Goal: Information Seeking & Learning: Learn about a topic

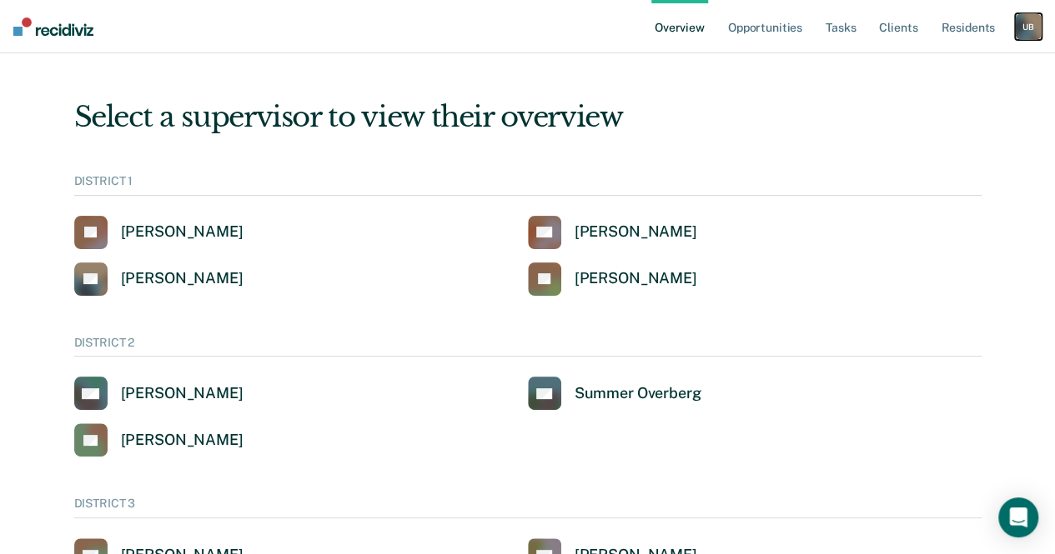
click at [1020, 33] on div "U B" at bounding box center [1028, 26] width 27 height 27
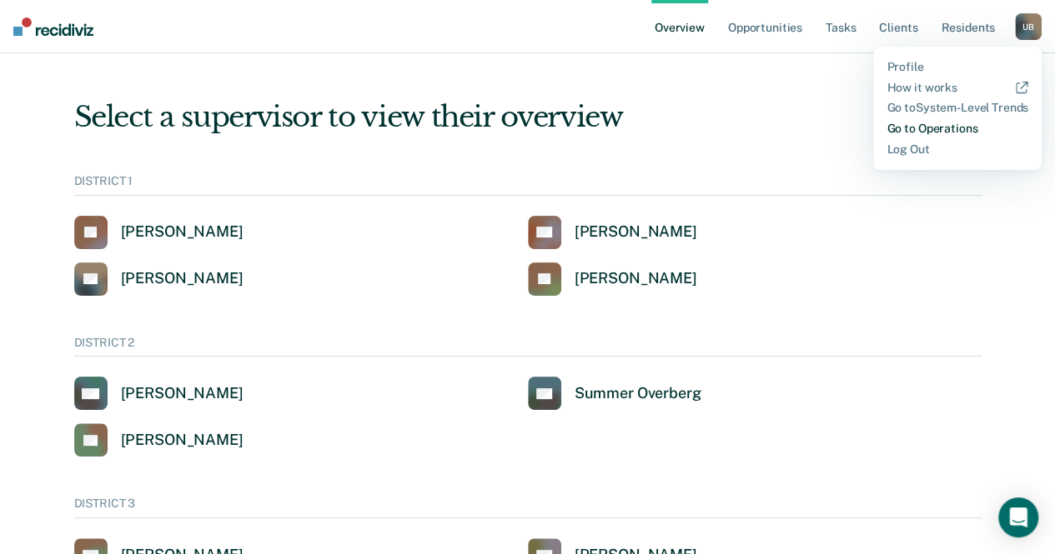
click at [956, 125] on link "Go to Operations" at bounding box center [957, 129] width 142 height 14
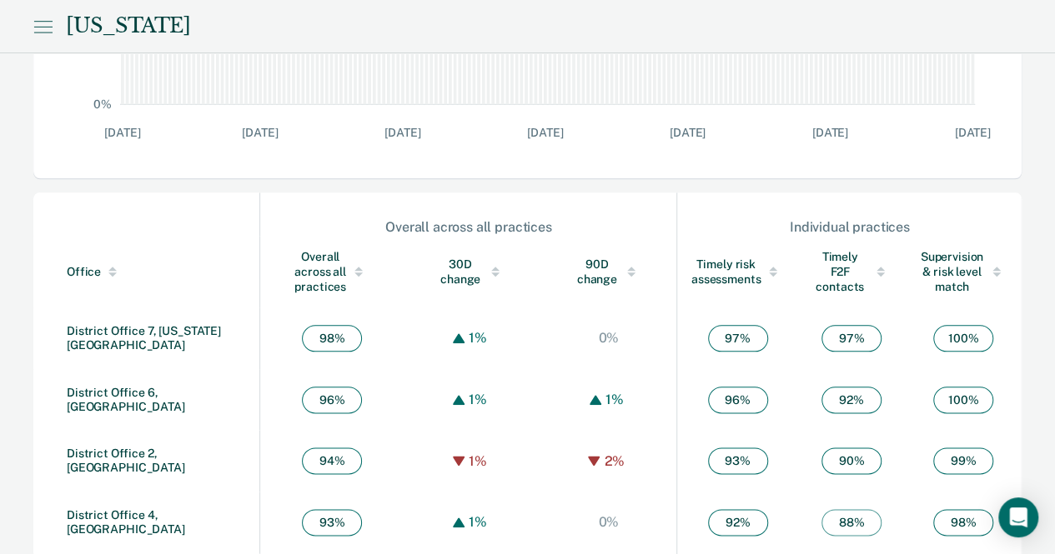
scroll to position [784, 0]
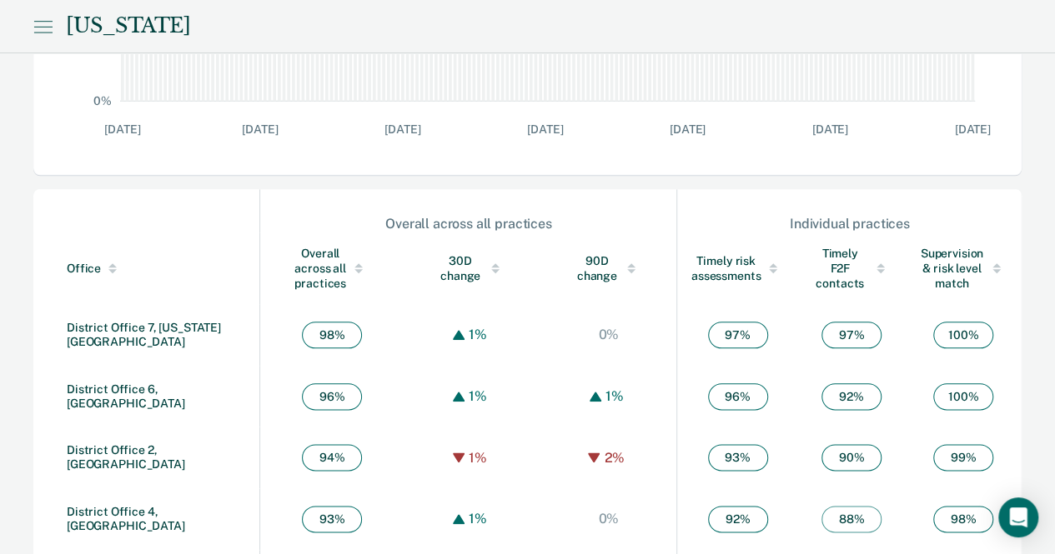
click at [540, 313] on td "0%" at bounding box center [608, 335] width 137 height 62
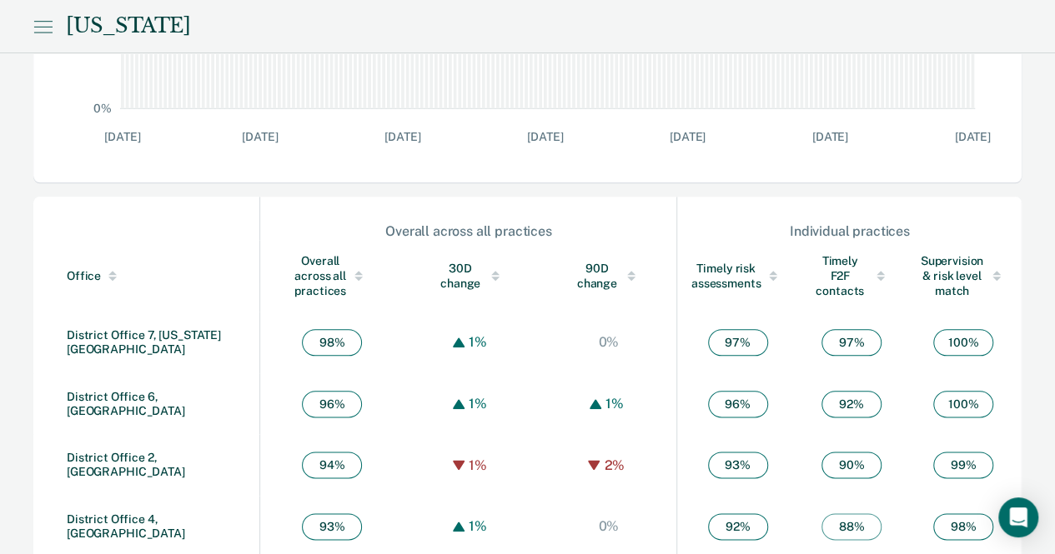
scroll to position [782, 0]
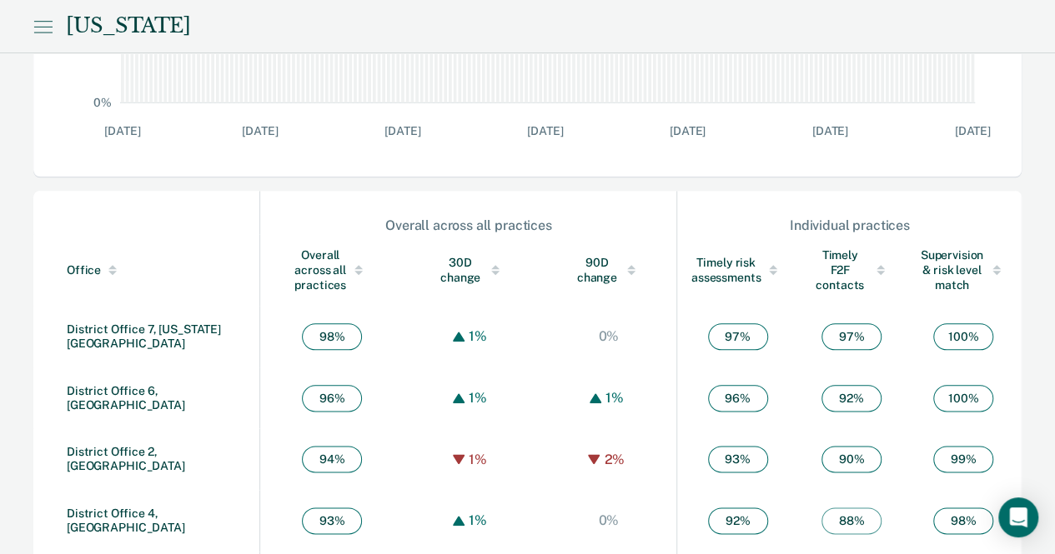
click at [305, 260] on div "Overall across all practices" at bounding box center [331, 270] width 77 height 45
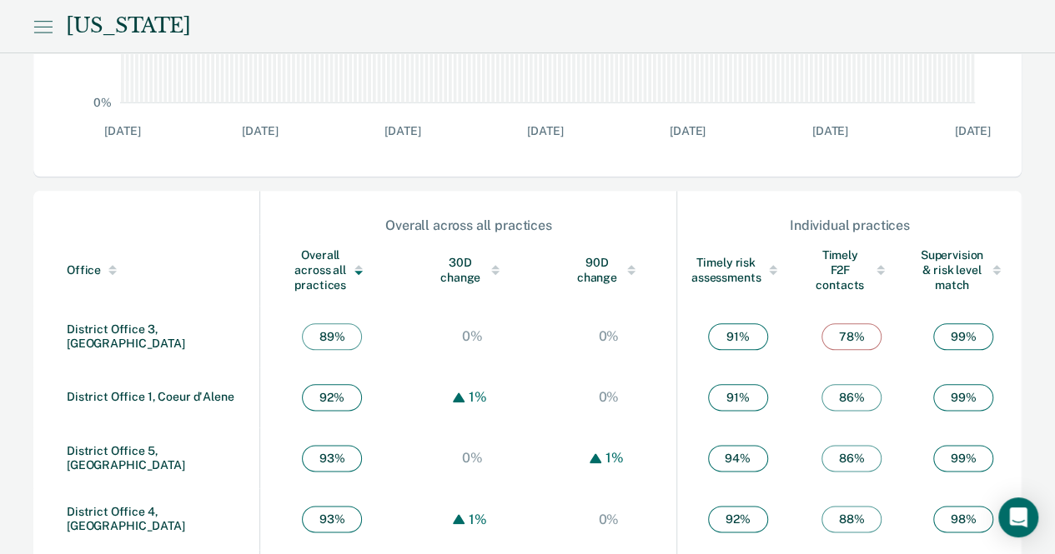
click at [305, 260] on div "Overall across all practices" at bounding box center [331, 270] width 77 height 45
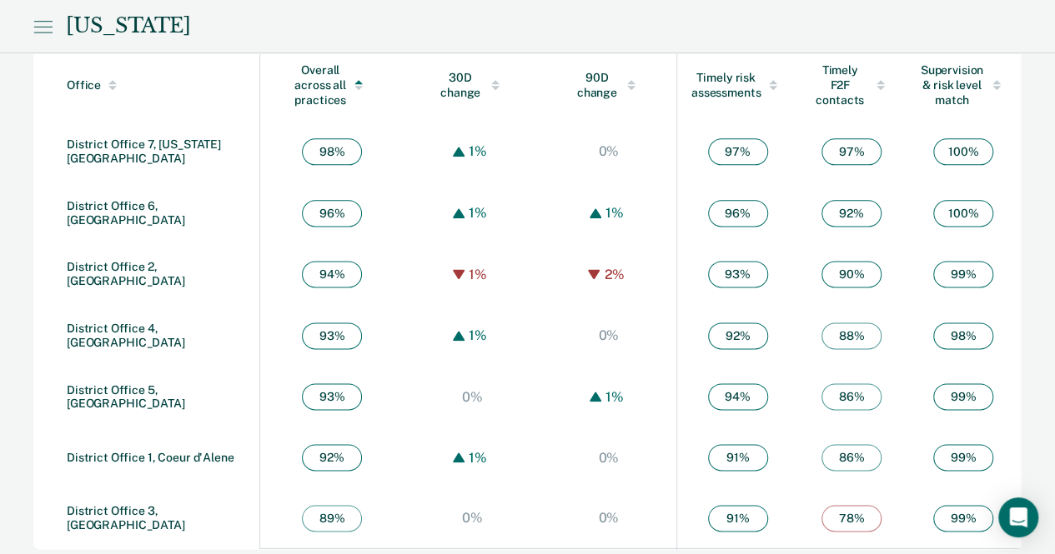
scroll to position [967, 0]
click at [832, 78] on div "Timely F2F contacts" at bounding box center [851, 85] width 81 height 45
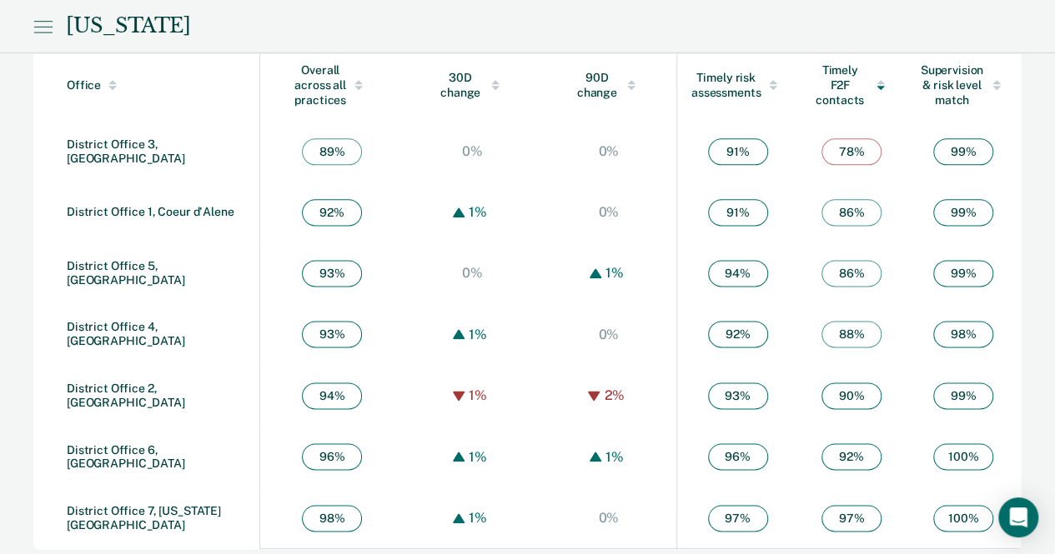
click at [832, 78] on div "Timely F2F contacts" at bounding box center [851, 85] width 81 height 45
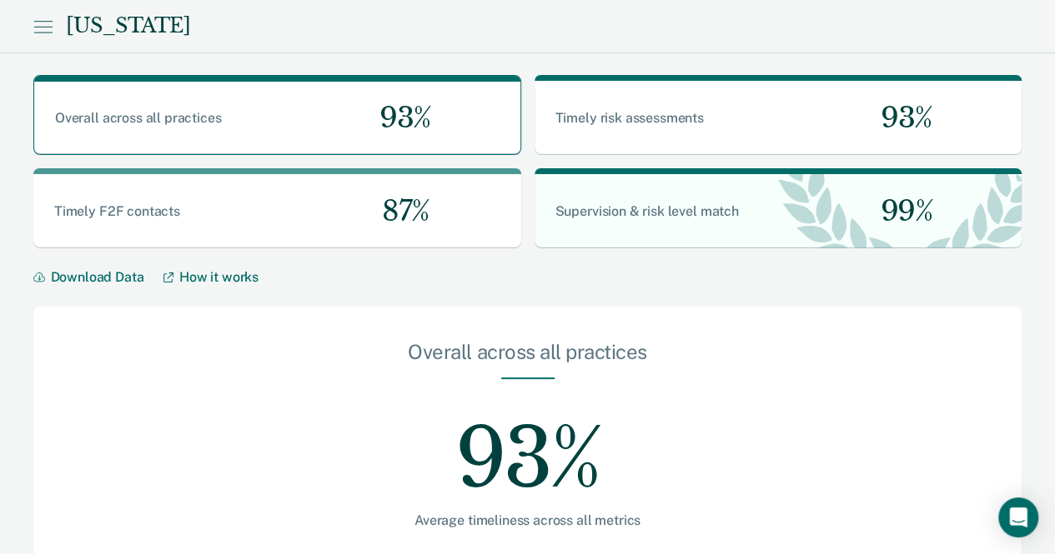
scroll to position [0, 0]
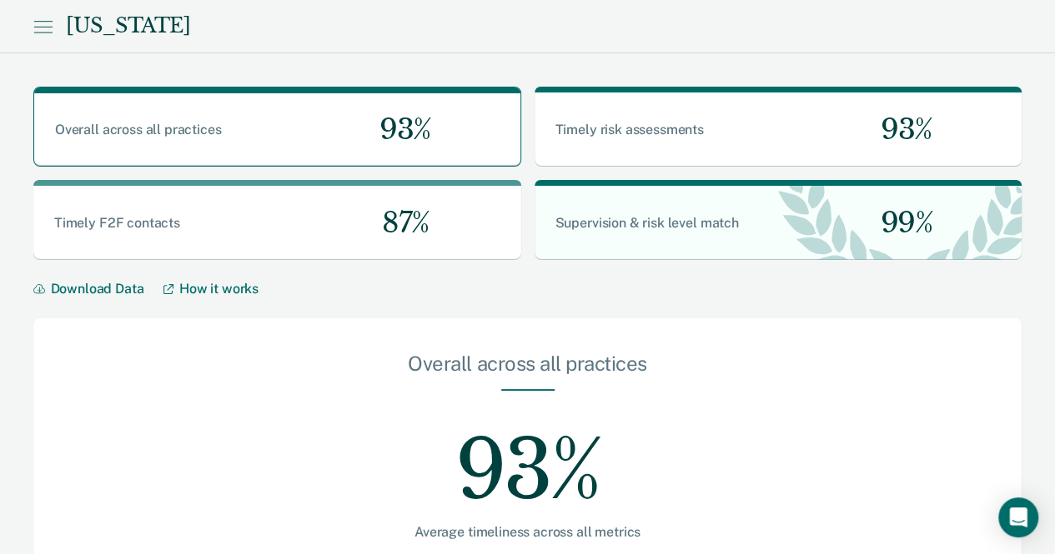
click at [45, 19] on icon at bounding box center [42, 27] width 19 height 20
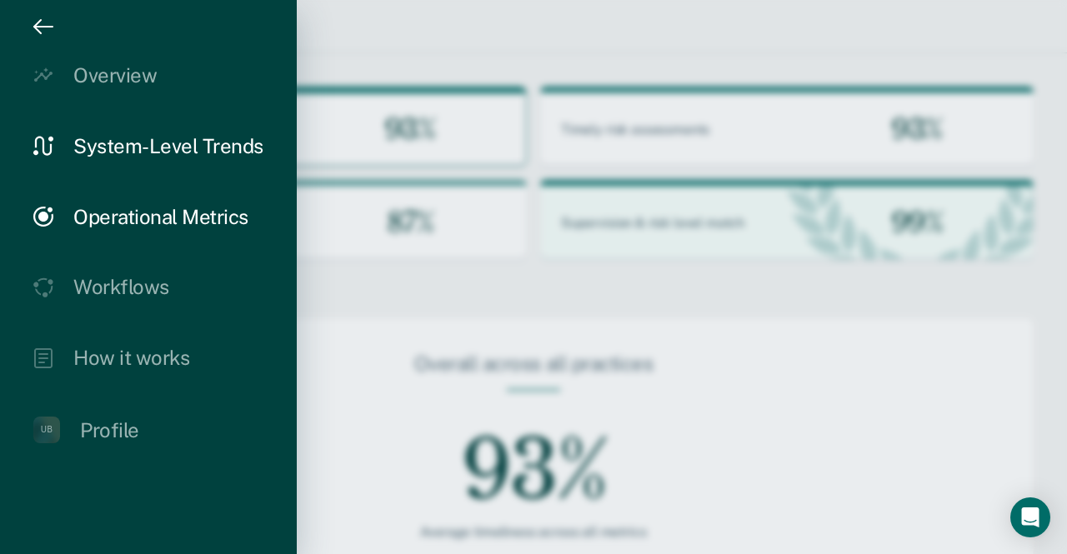
click at [115, 141] on div "System-Level Trends" at bounding box center [168, 146] width 190 height 24
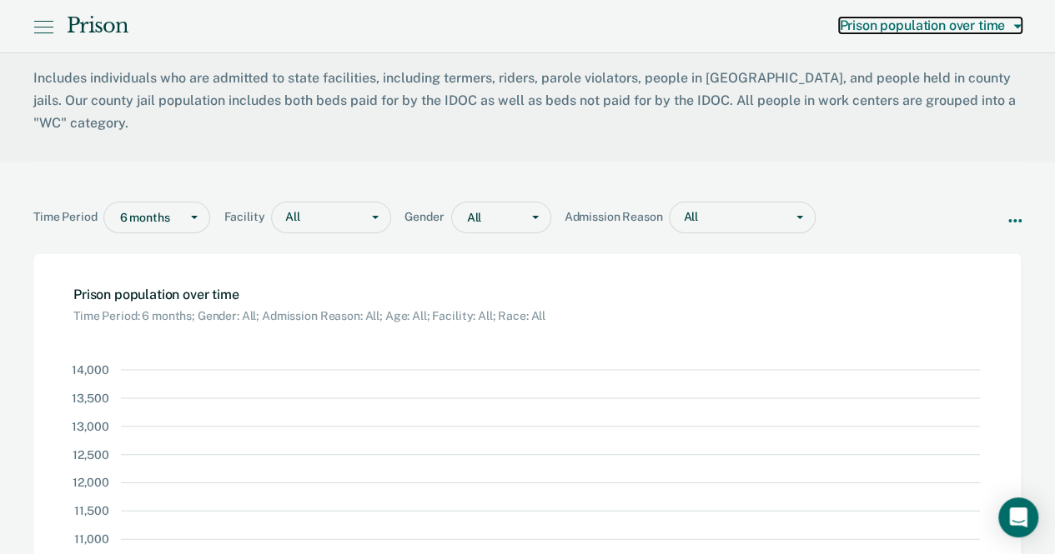
click at [1018, 22] on button "Prison population over time" at bounding box center [930, 26] width 183 height 16
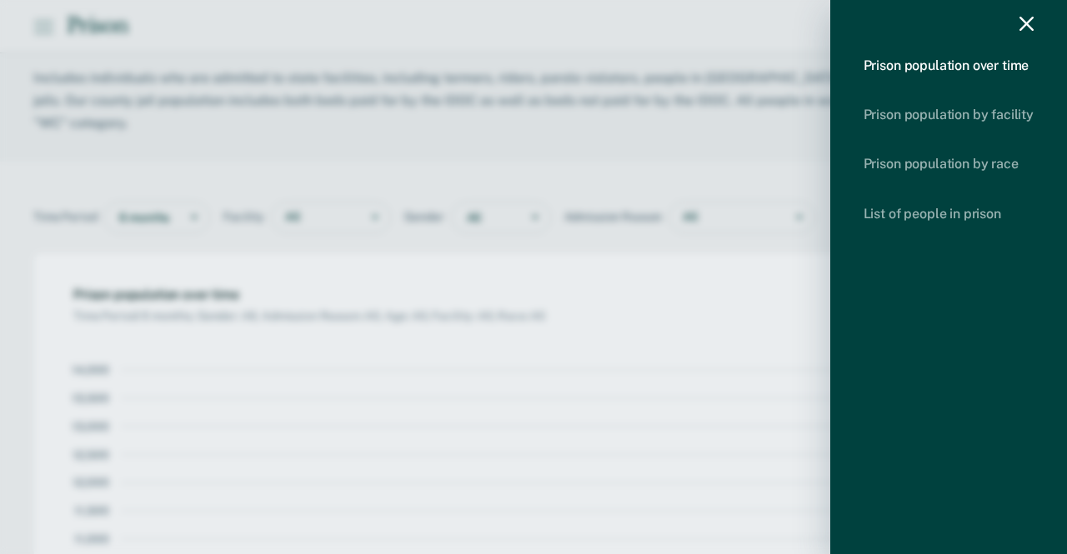
click at [1025, 12] on div "Prison population over time Prison population by facility Prison population by …" at bounding box center [948, 277] width 237 height 554
click at [1026, 23] on icon "drawer" at bounding box center [1027, 24] width 14 height 14
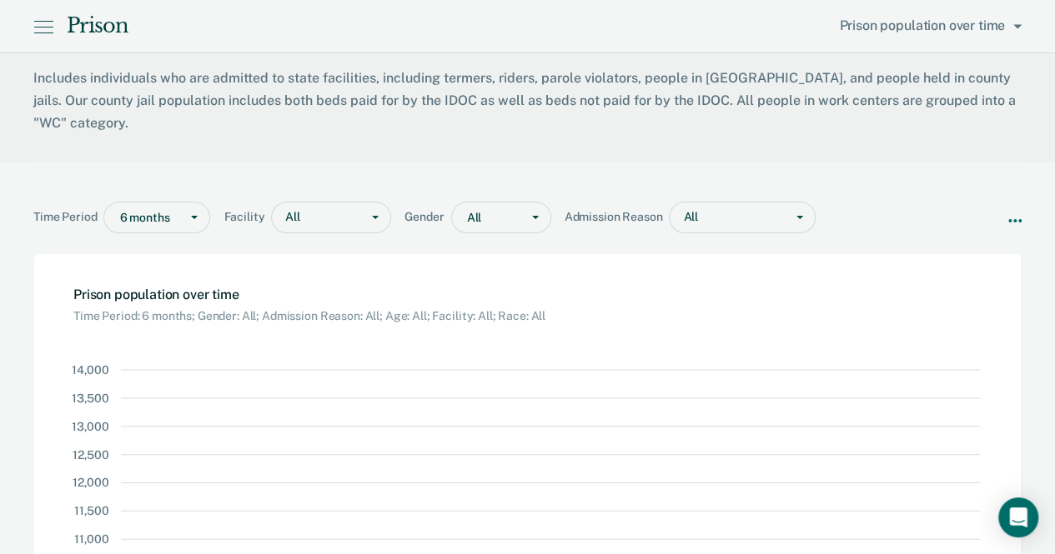
click at [1011, 214] on icon at bounding box center [1014, 220] width 13 height 13
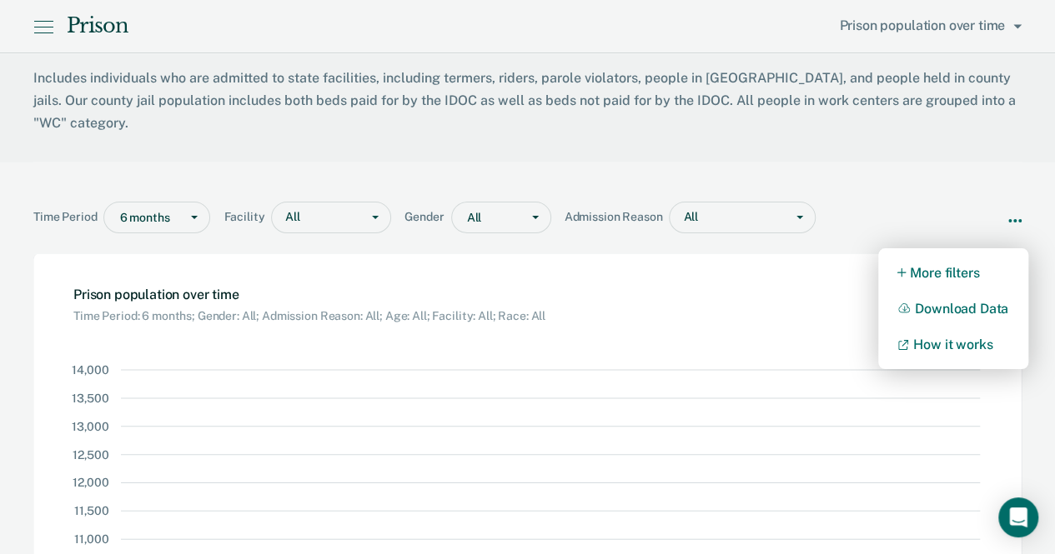
click at [956, 175] on div "Time Period 6 months Facility All Gender All Admission Reason All More filters …" at bounding box center [527, 201] width 988 height 78
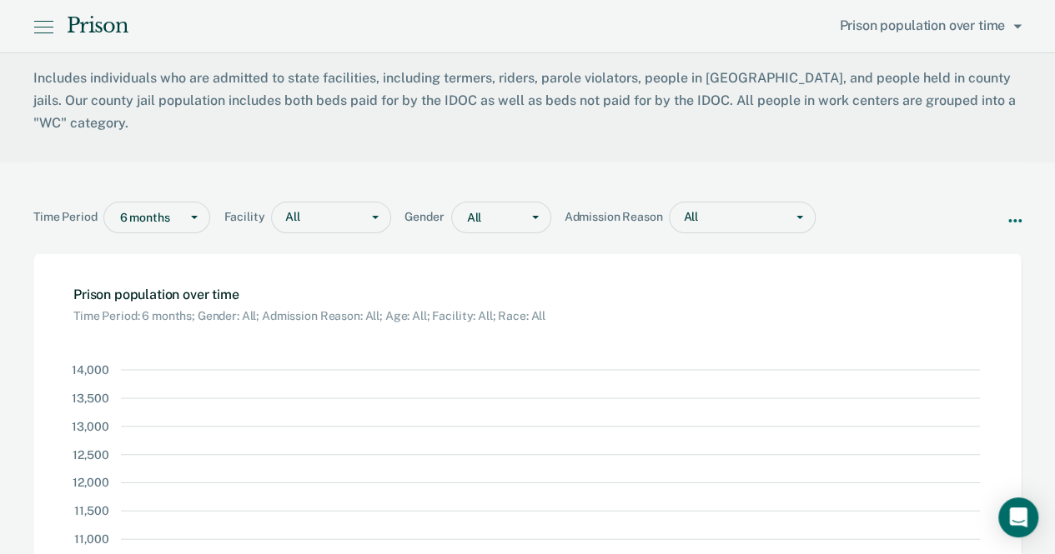
click at [33, 24] on div "Prison Prison population over time" at bounding box center [527, 26] width 1055 height 53
click at [43, 23] on icon at bounding box center [43, 27] width 20 height 20
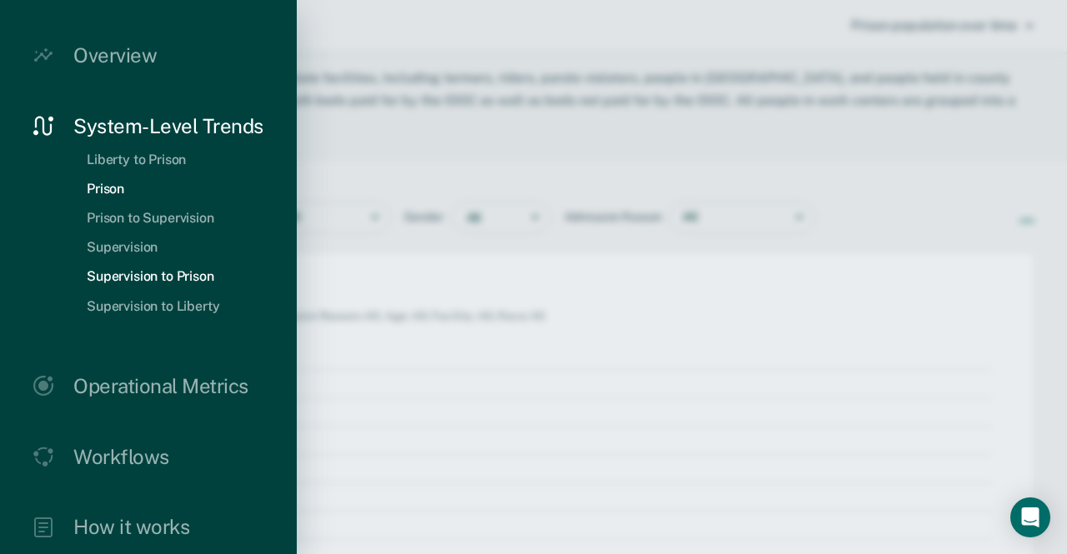
click at [138, 275] on link "Supervision to Prison" at bounding box center [150, 276] width 154 height 16
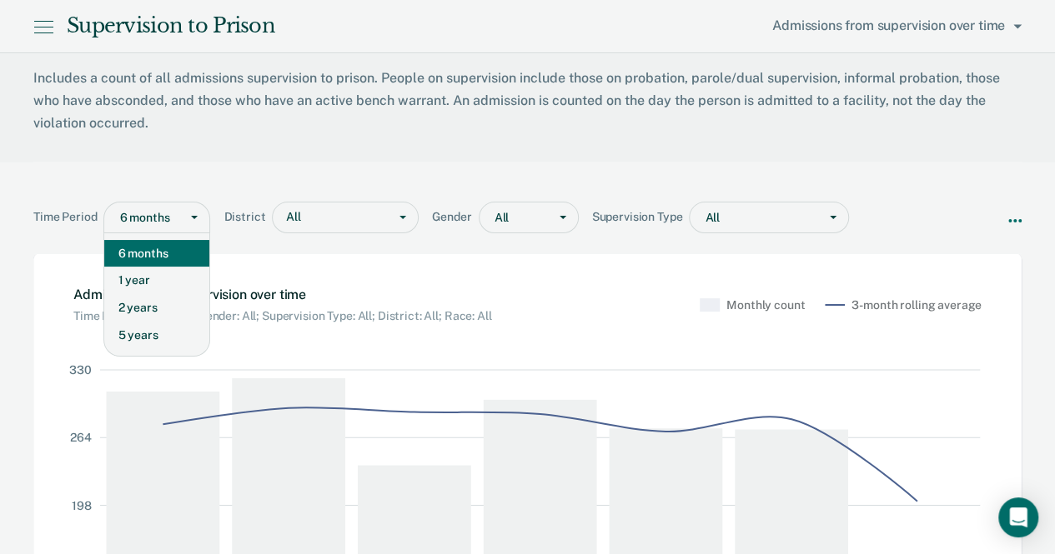
click at [188, 219] on div at bounding box center [194, 218] width 30 height 30
click at [168, 306] on div "2 years" at bounding box center [156, 308] width 105 height 28
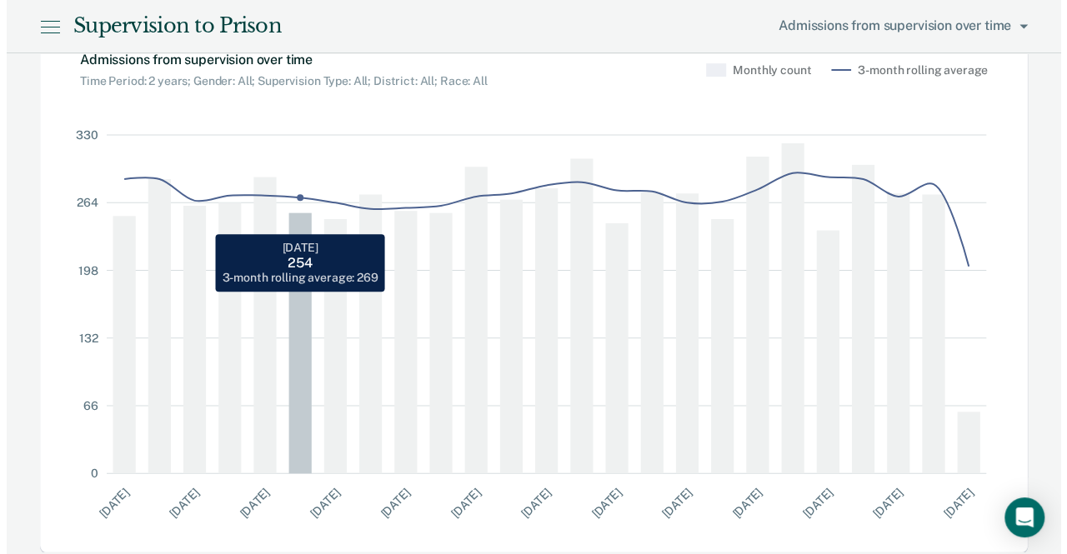
scroll to position [237, 0]
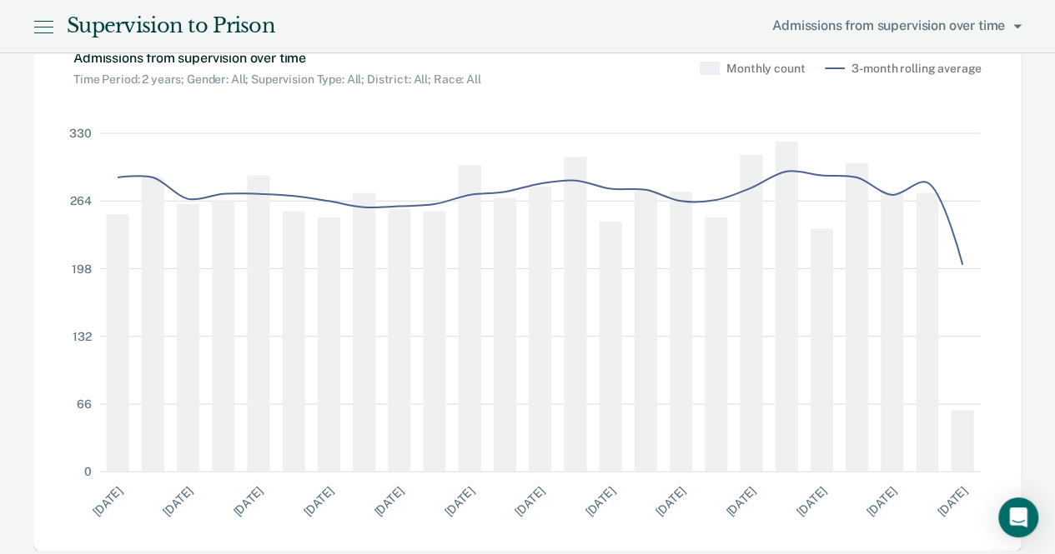
click at [44, 18] on icon at bounding box center [43, 27] width 20 height 20
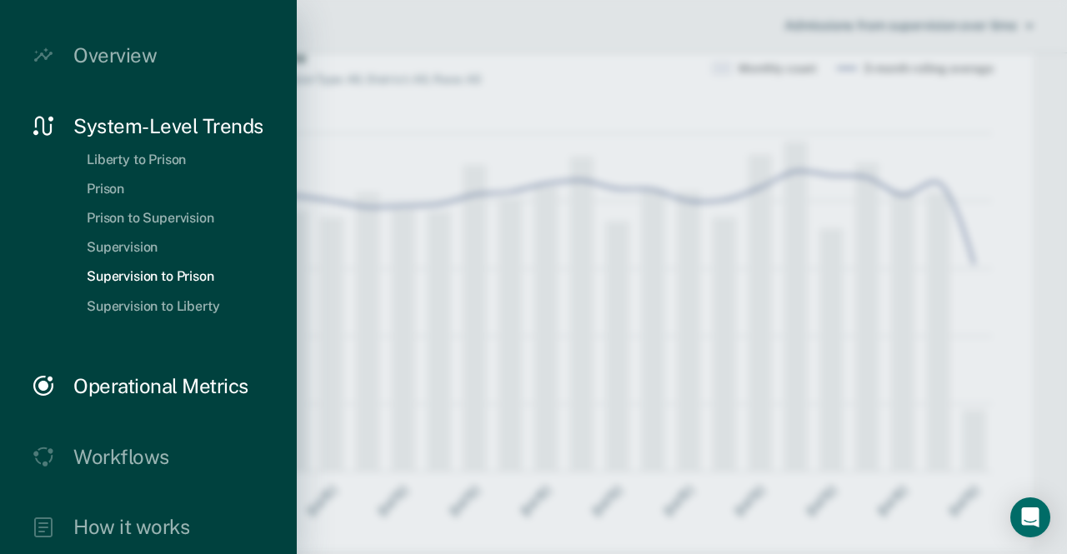
click at [130, 384] on div "Operational Metrics" at bounding box center [160, 386] width 175 height 24
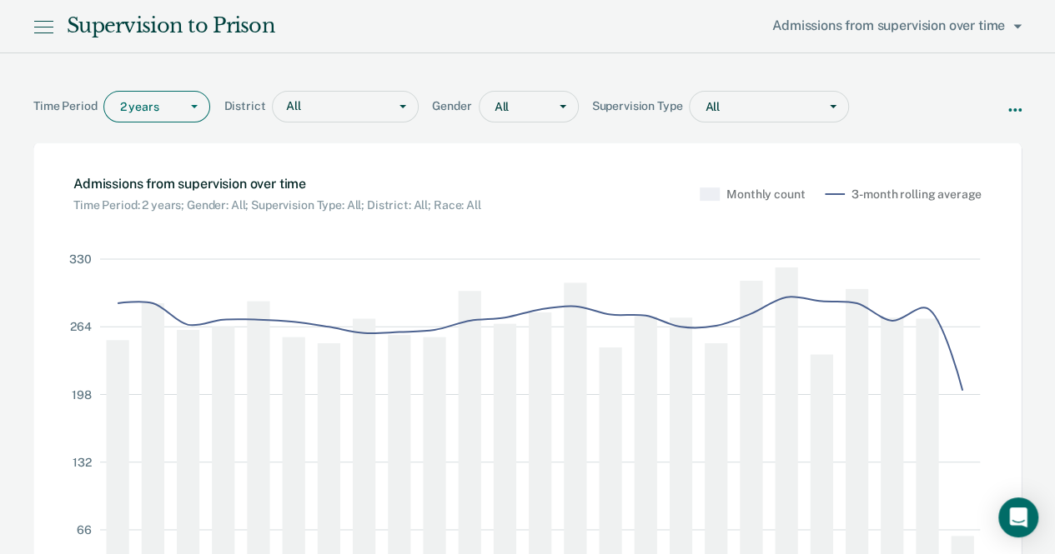
scroll to position [110, 0]
